Goal: Navigation & Orientation: Find specific page/section

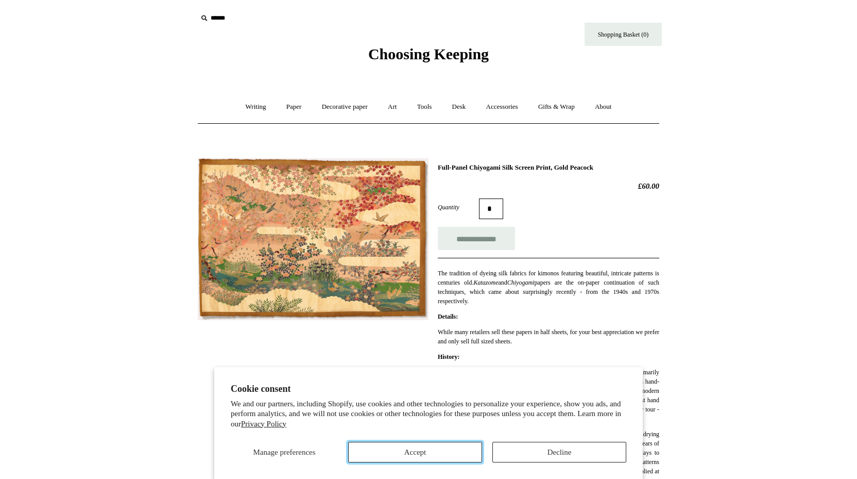
click at [435, 454] on button "Accept" at bounding box center [415, 451] width 134 height 21
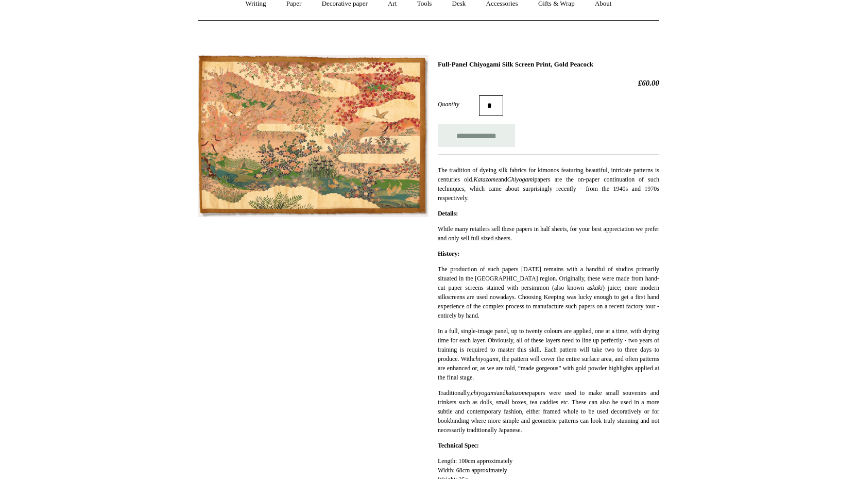
scroll to position [31, 0]
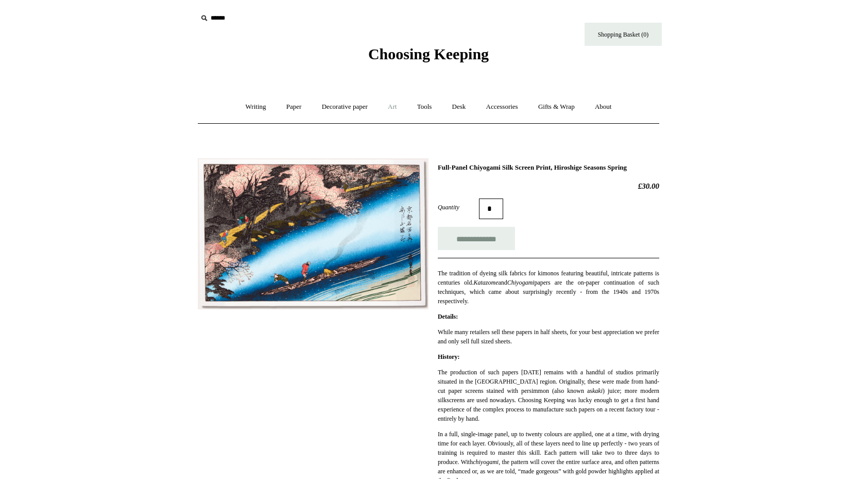
click at [397, 110] on link "Art +" at bounding box center [392, 106] width 27 height 27
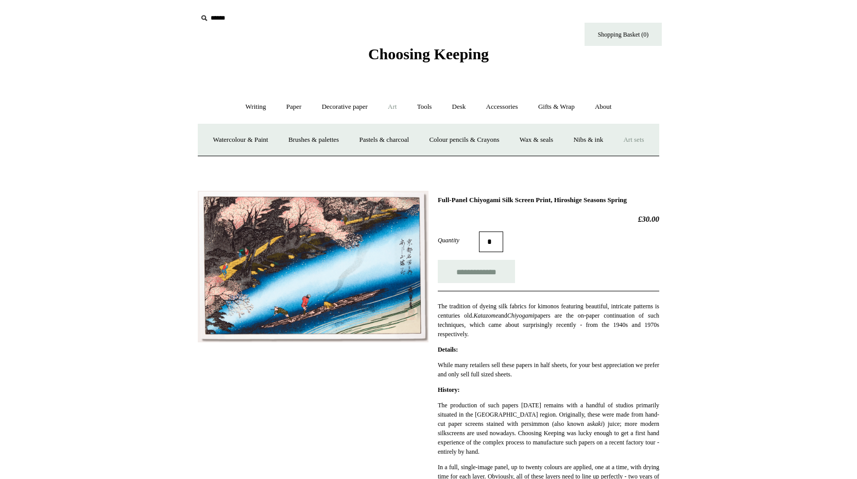
click at [614, 154] on link "Art sets" at bounding box center [633, 139] width 39 height 27
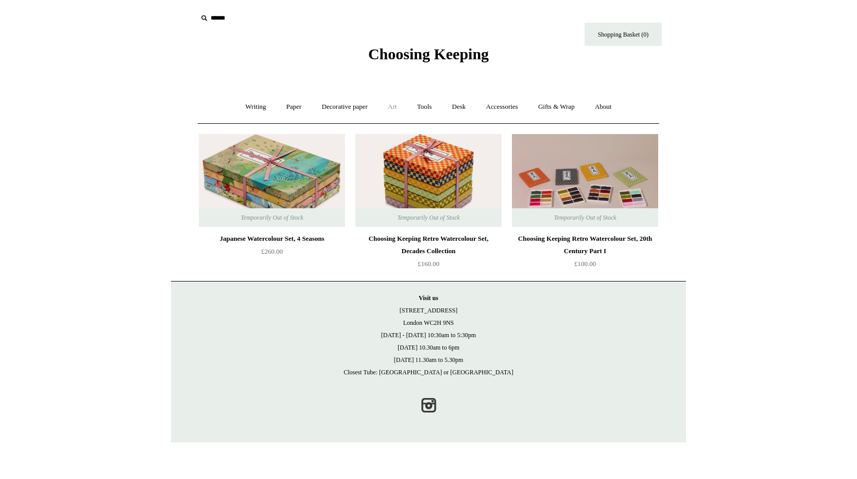
click at [392, 106] on link "Art +" at bounding box center [392, 106] width 27 height 27
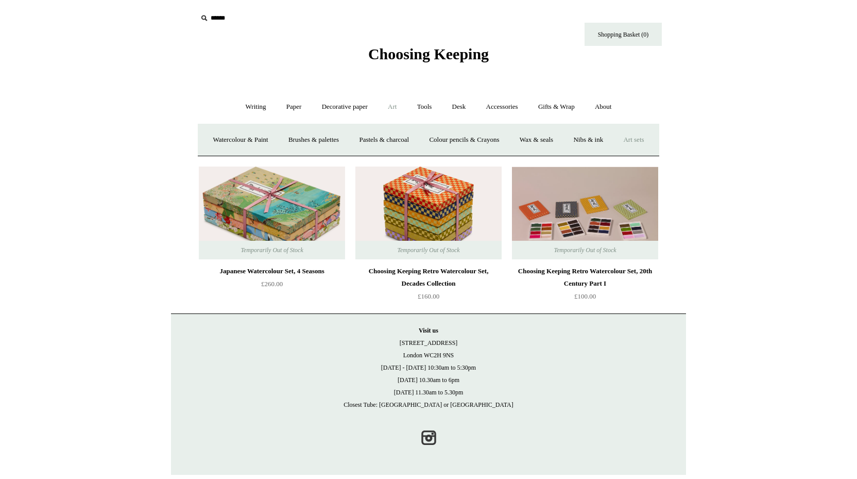
scroll to position [23, 0]
click at [268, 126] on link "Watercolour & Paint" at bounding box center [240, 139] width 74 height 27
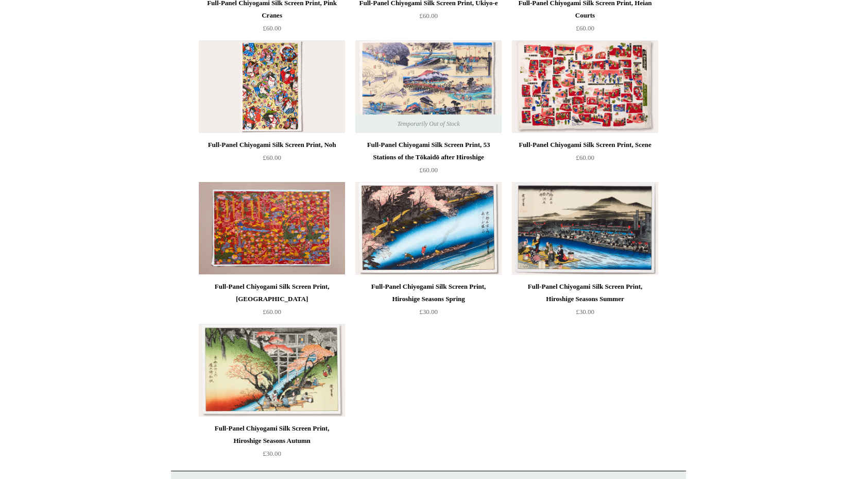
scroll to position [533, 0]
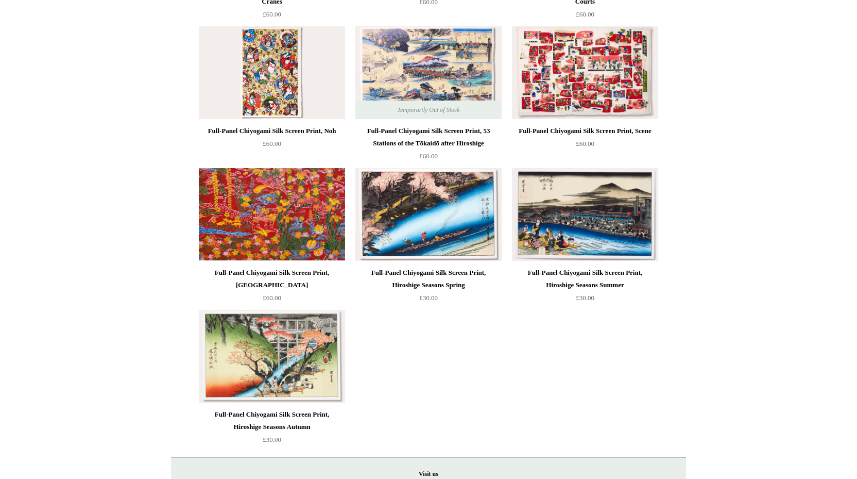
click at [256, 201] on img at bounding box center [272, 214] width 146 height 93
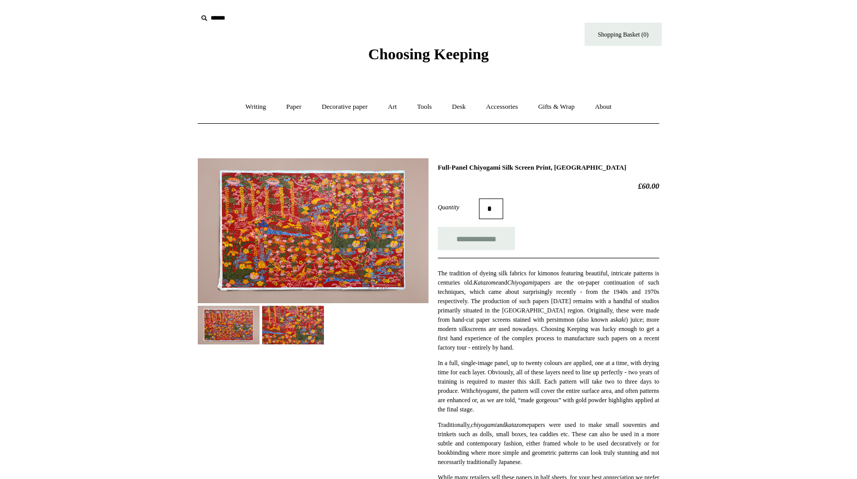
click at [325, 220] on img at bounding box center [313, 230] width 231 height 145
